Goal: Transaction & Acquisition: Purchase product/service

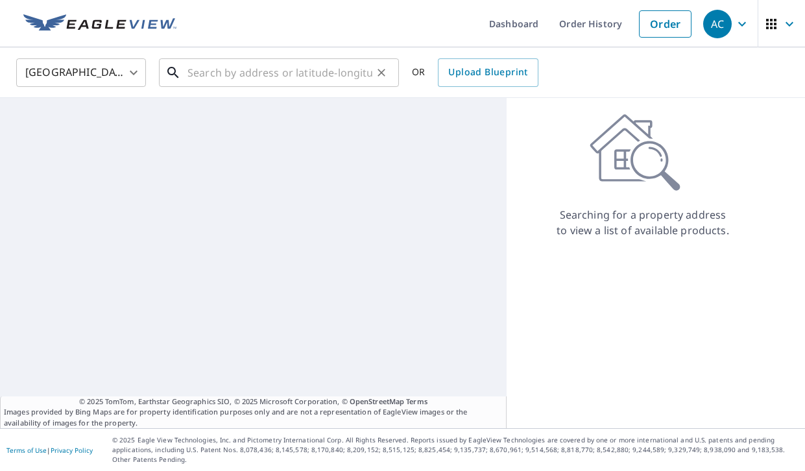
click at [223, 73] on input "text" at bounding box center [280, 73] width 185 height 36
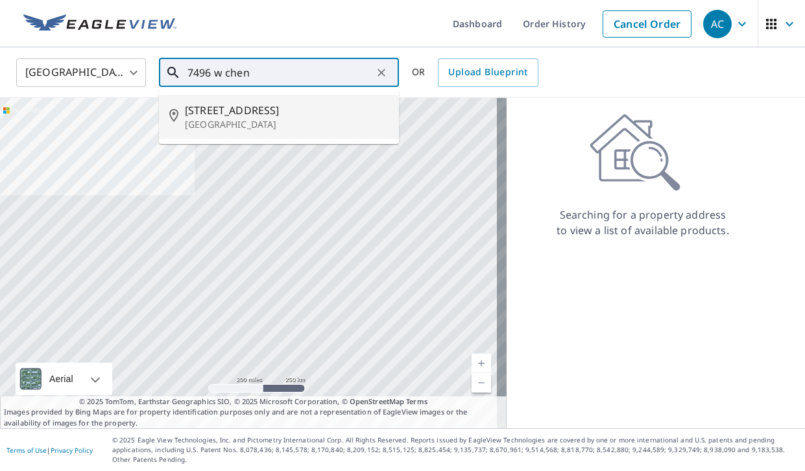
click at [208, 117] on span "[STREET_ADDRESS]" at bounding box center [287, 111] width 204 height 16
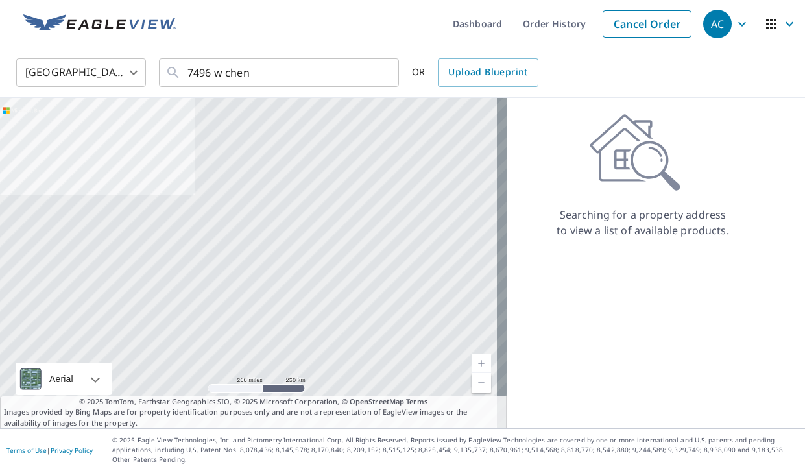
type input "[STREET_ADDRESS]"
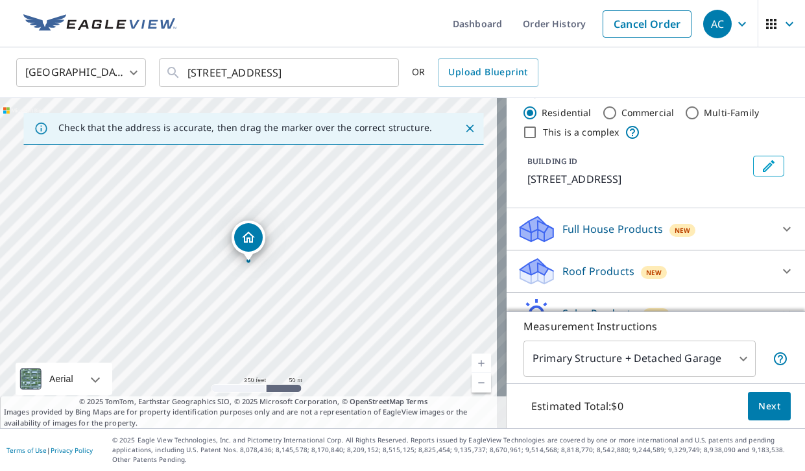
scroll to position [90, 0]
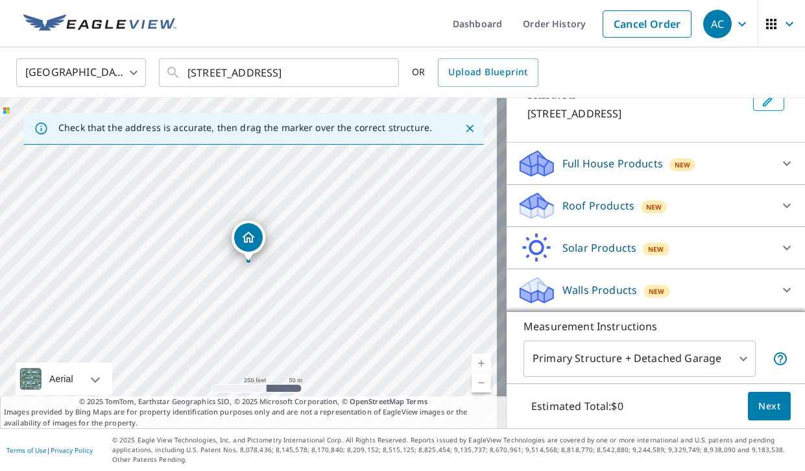
click at [607, 209] on p "Roof Products" at bounding box center [599, 206] width 72 height 16
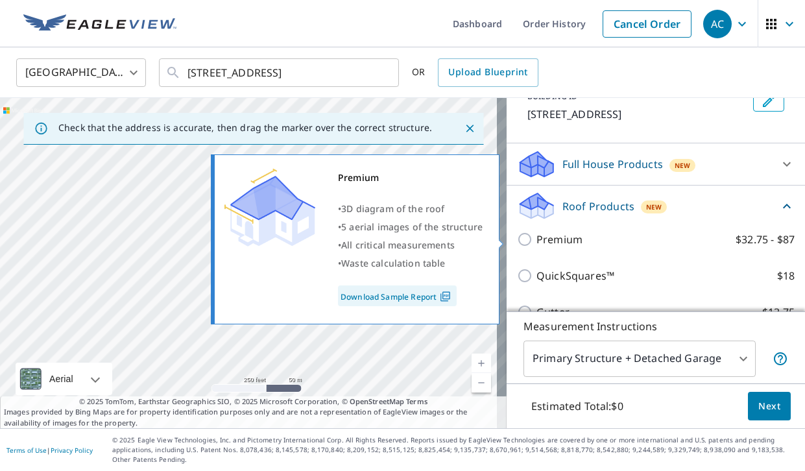
click at [558, 243] on p "Premium" at bounding box center [560, 240] width 46 height 16
click at [537, 243] on input "Premium $32.75 - $87" at bounding box center [526, 240] width 19 height 16
checkbox input "true"
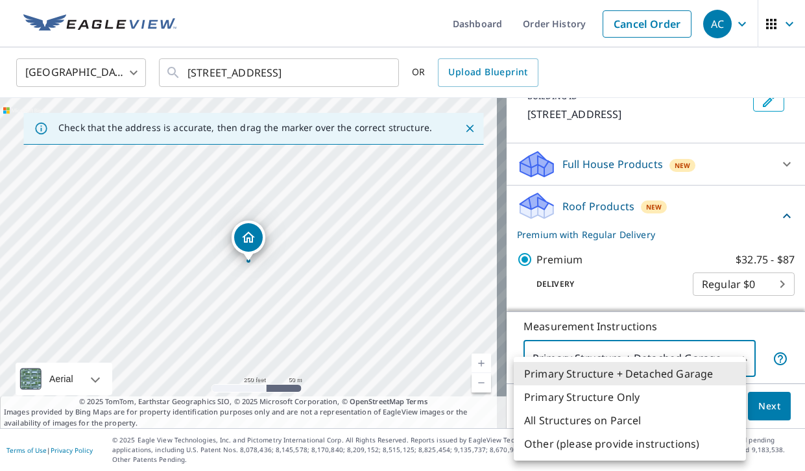
click at [557, 398] on li "Primary Structure Only" at bounding box center [630, 397] width 232 height 23
type input "2"
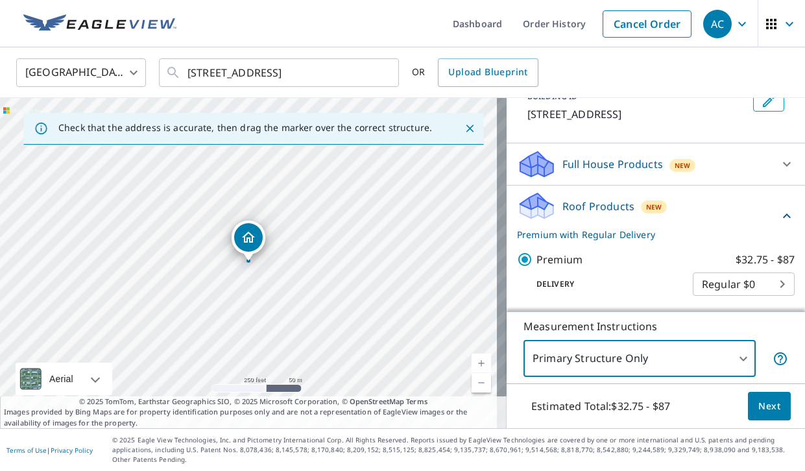
click at [770, 408] on span "Next" at bounding box center [770, 406] width 22 height 16
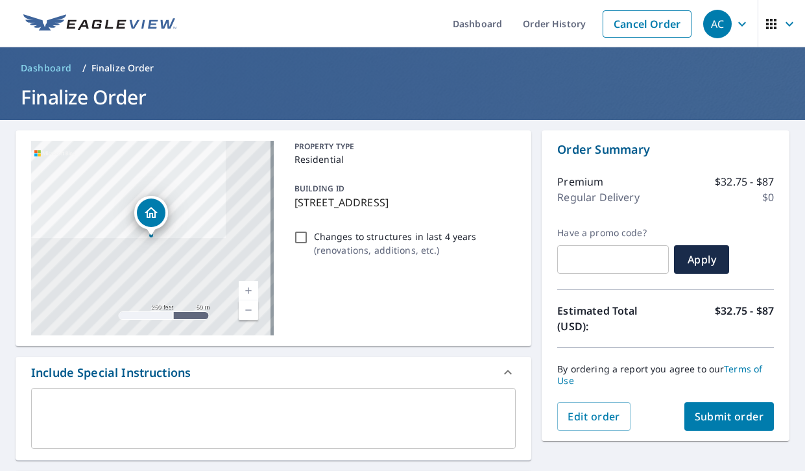
click at [710, 410] on span "Submit order" at bounding box center [729, 417] width 69 height 14
